Goal: Task Accomplishment & Management: Manage account settings

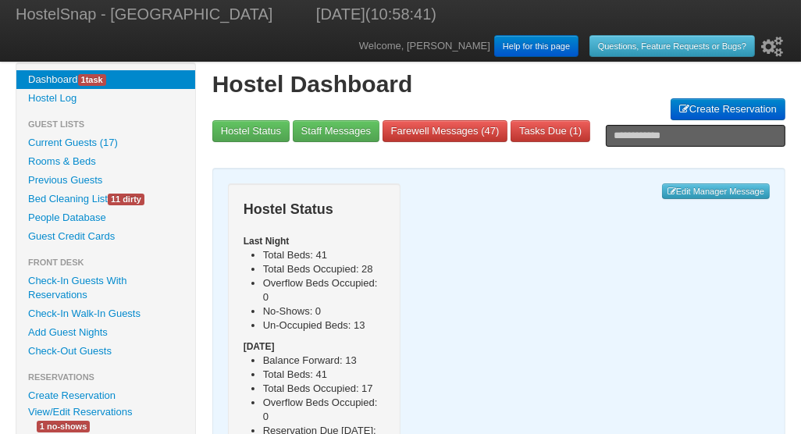
click at [106, 345] on link "Check-Out Guests" at bounding box center [105, 351] width 179 height 19
click at [60, 282] on link "Check-In Guests With Reservations" at bounding box center [105, 288] width 179 height 33
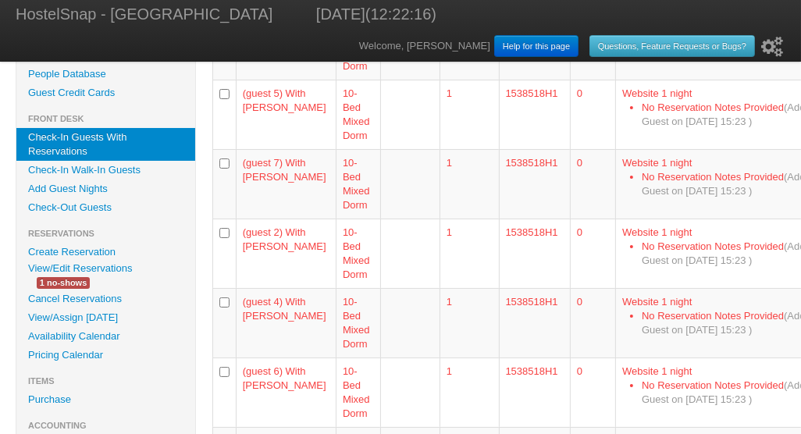
scroll to position [144, 0]
drag, startPoint x: 275, startPoint y: 407, endPoint x: 245, endPoint y: 395, distance: 32.9
copy td "Gwendal Deniel"
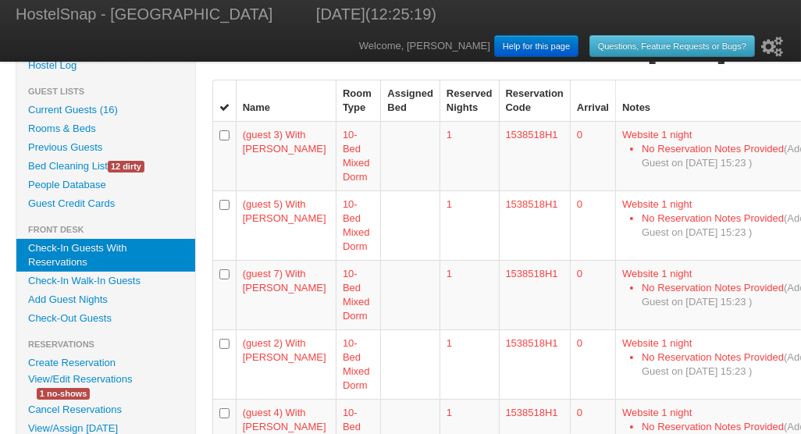
scroll to position [0, 0]
